Goal: Consume media (video, audio): Consume media (video, audio)

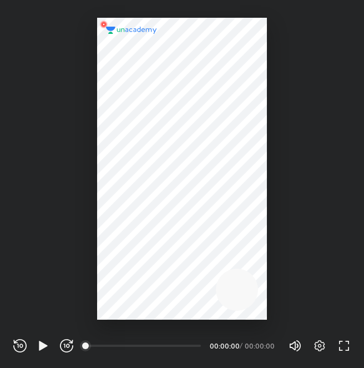
scroll to position [368, 364]
click at [42, 345] on icon "button" at bounding box center [43, 345] width 8 height 9
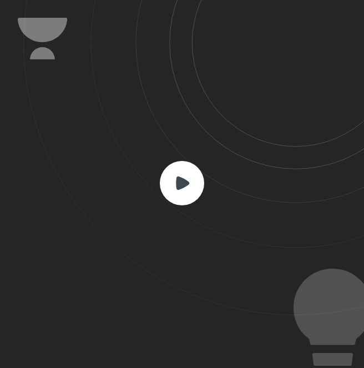
click at [186, 180] on icon at bounding box center [182, 182] width 13 height 13
click at [170, 184] on rect at bounding box center [182, 183] width 44 height 44
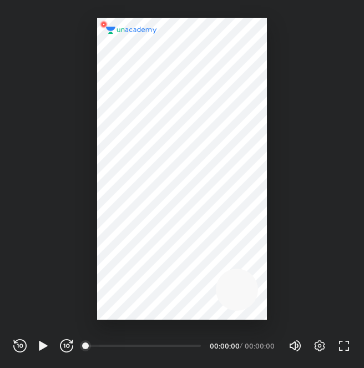
click at [99, 345] on div "00:00" at bounding box center [144, 345] width 114 height 11
drag, startPoint x: 99, startPoint y: 346, endPoint x: 85, endPoint y: 342, distance: 14.8
click at [87, 345] on div "00:00" at bounding box center [144, 346] width 114 height 2
drag, startPoint x: 85, startPoint y: 342, endPoint x: 105, endPoint y: 342, distance: 20.5
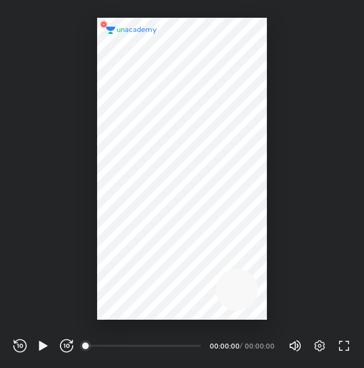
click at [105, 345] on div "00:00" at bounding box center [144, 346] width 114 height 2
drag, startPoint x: 105, startPoint y: 342, endPoint x: 119, endPoint y: 345, distance: 13.6
click at [119, 345] on div "00:00" at bounding box center [144, 345] width 114 height 11
